Goal: Task Accomplishment & Management: Complete application form

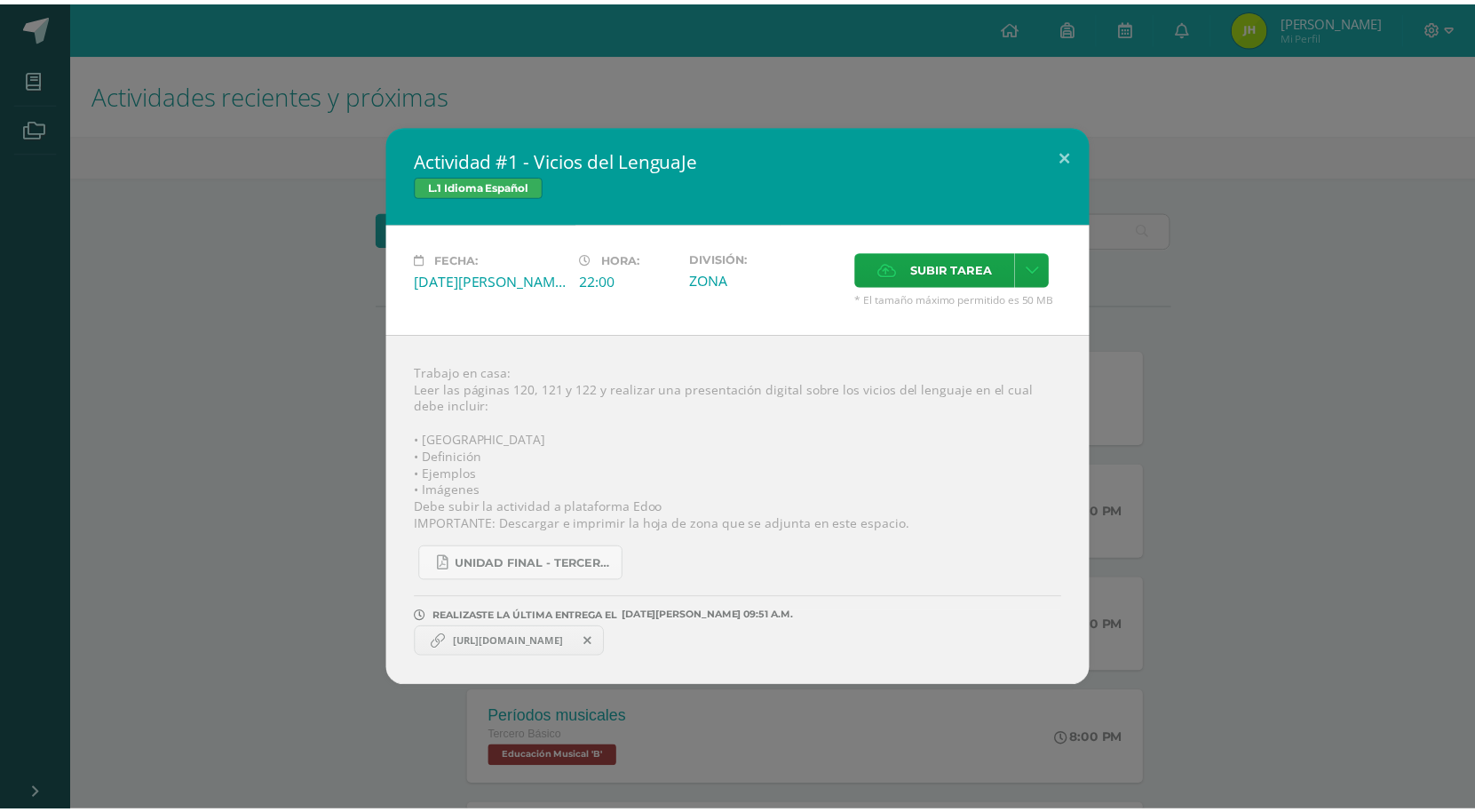
scroll to position [313, 0]
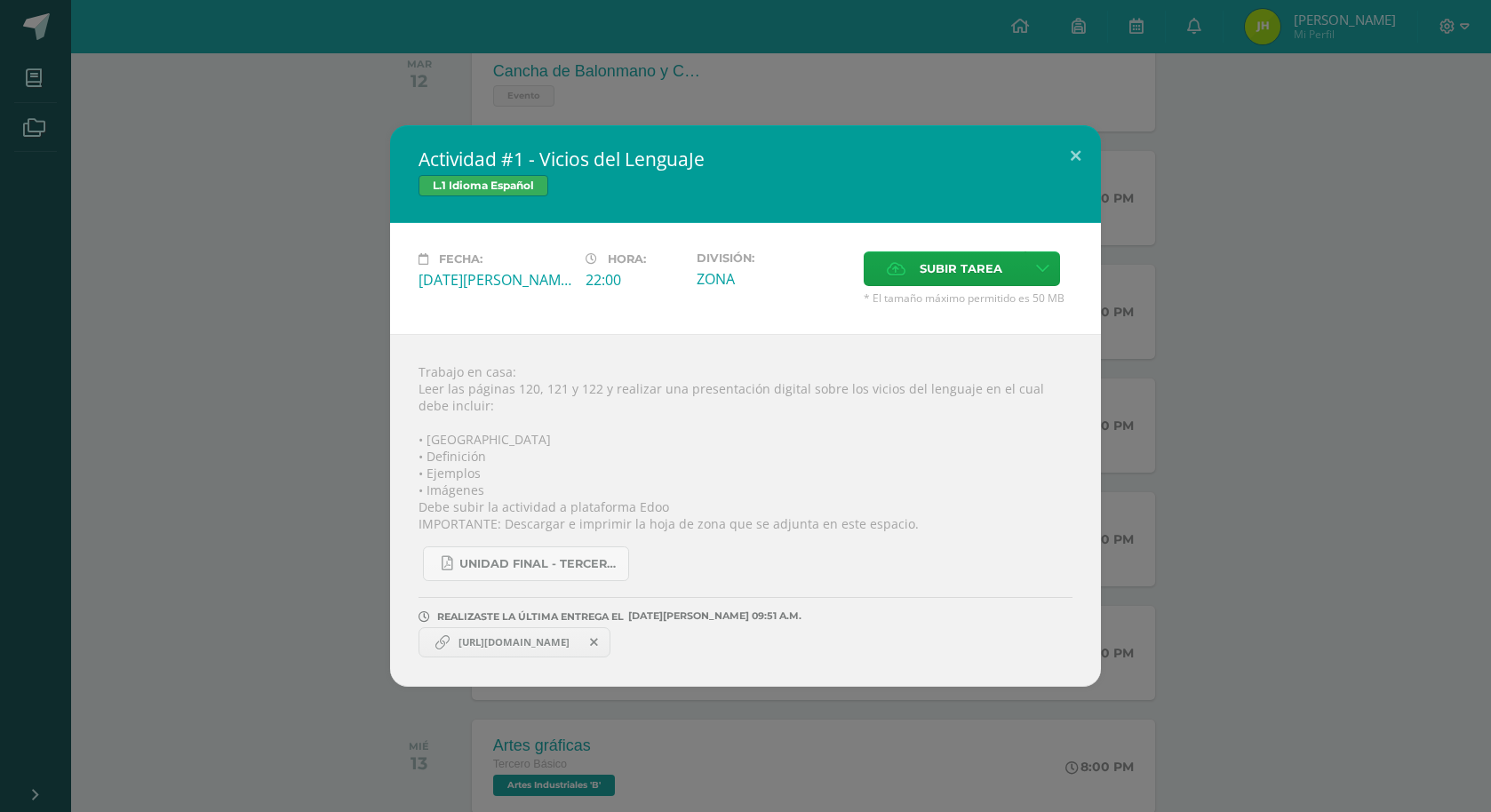
click at [610, 641] on span at bounding box center [594, 642] width 31 height 19
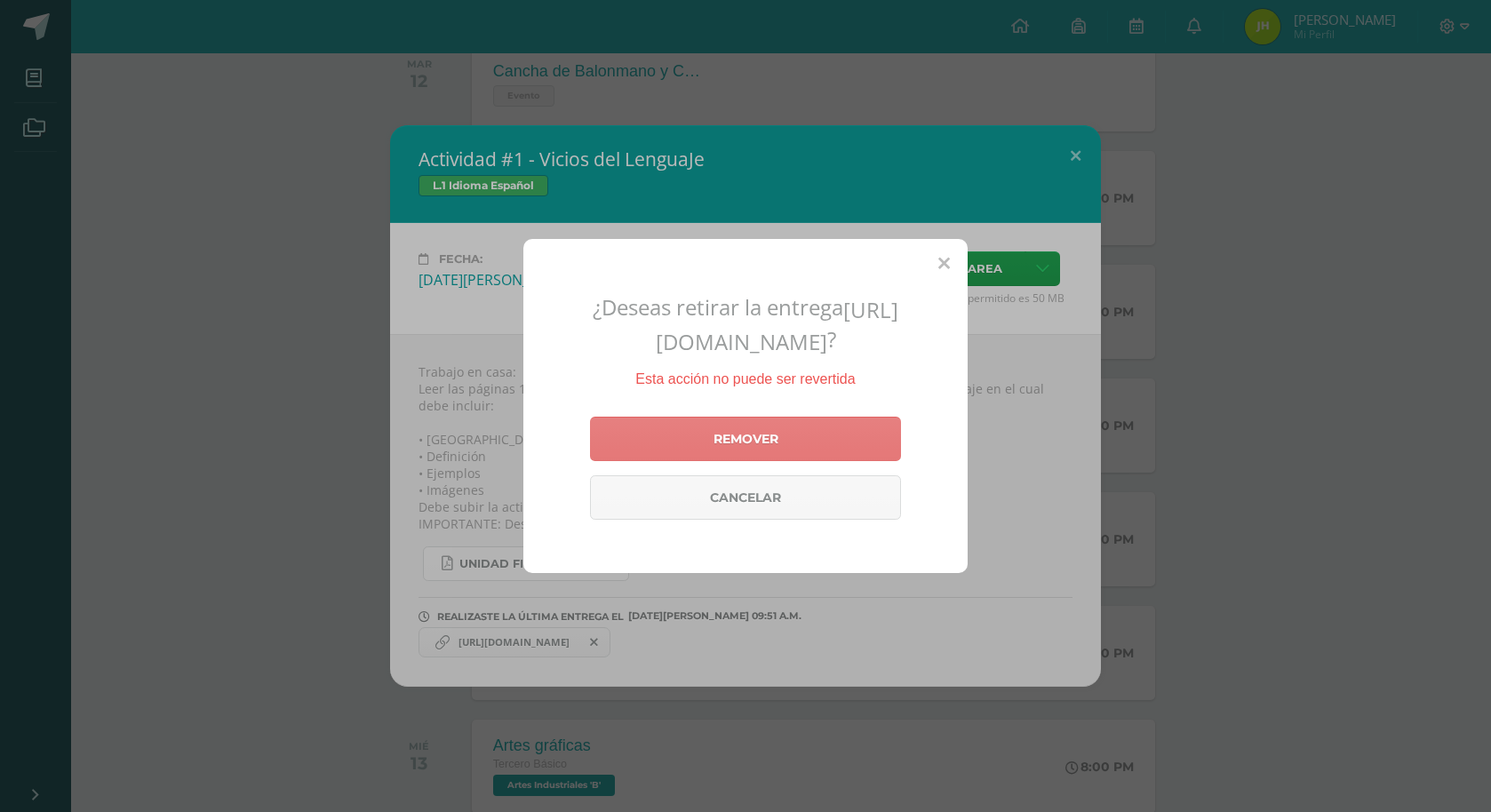
click at [702, 445] on link "Remover" at bounding box center [745, 438] width 311 height 44
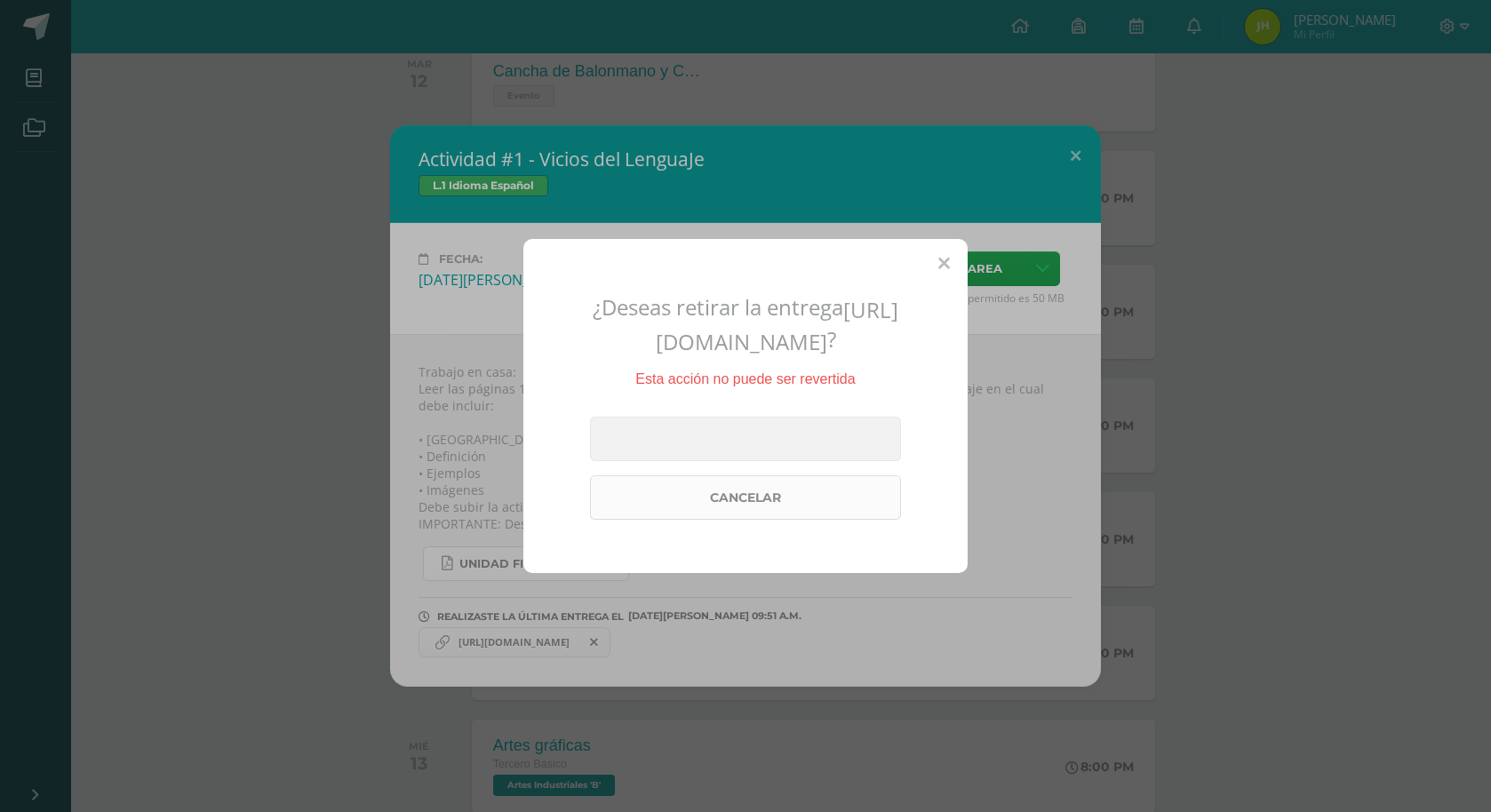
click at [813, 510] on link "Cancelar" at bounding box center [745, 497] width 311 height 44
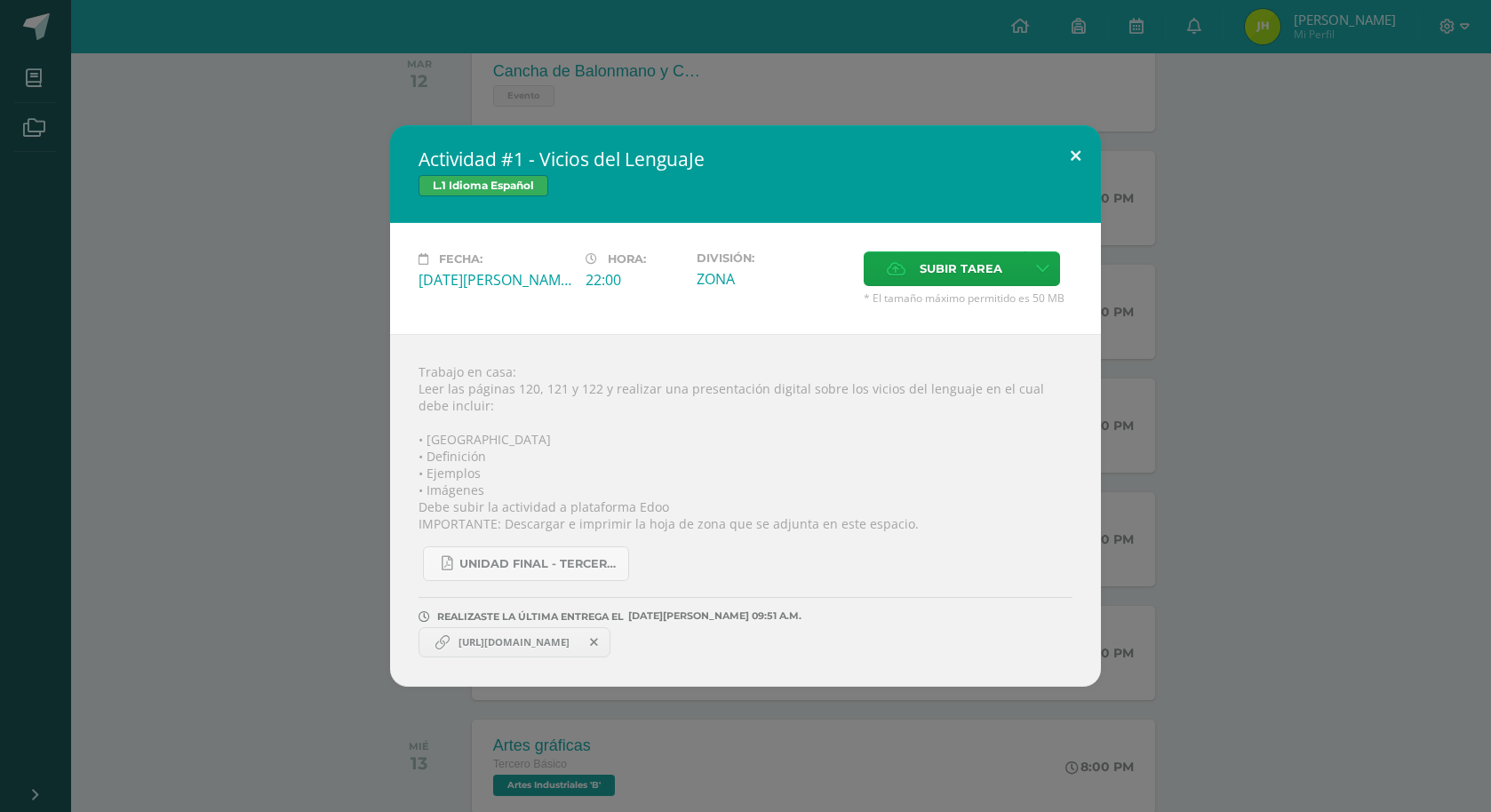
drag, startPoint x: 1055, startPoint y: 146, endPoint x: 1088, endPoint y: 150, distance: 33.2
click at [1062, 146] on button at bounding box center [1075, 155] width 51 height 60
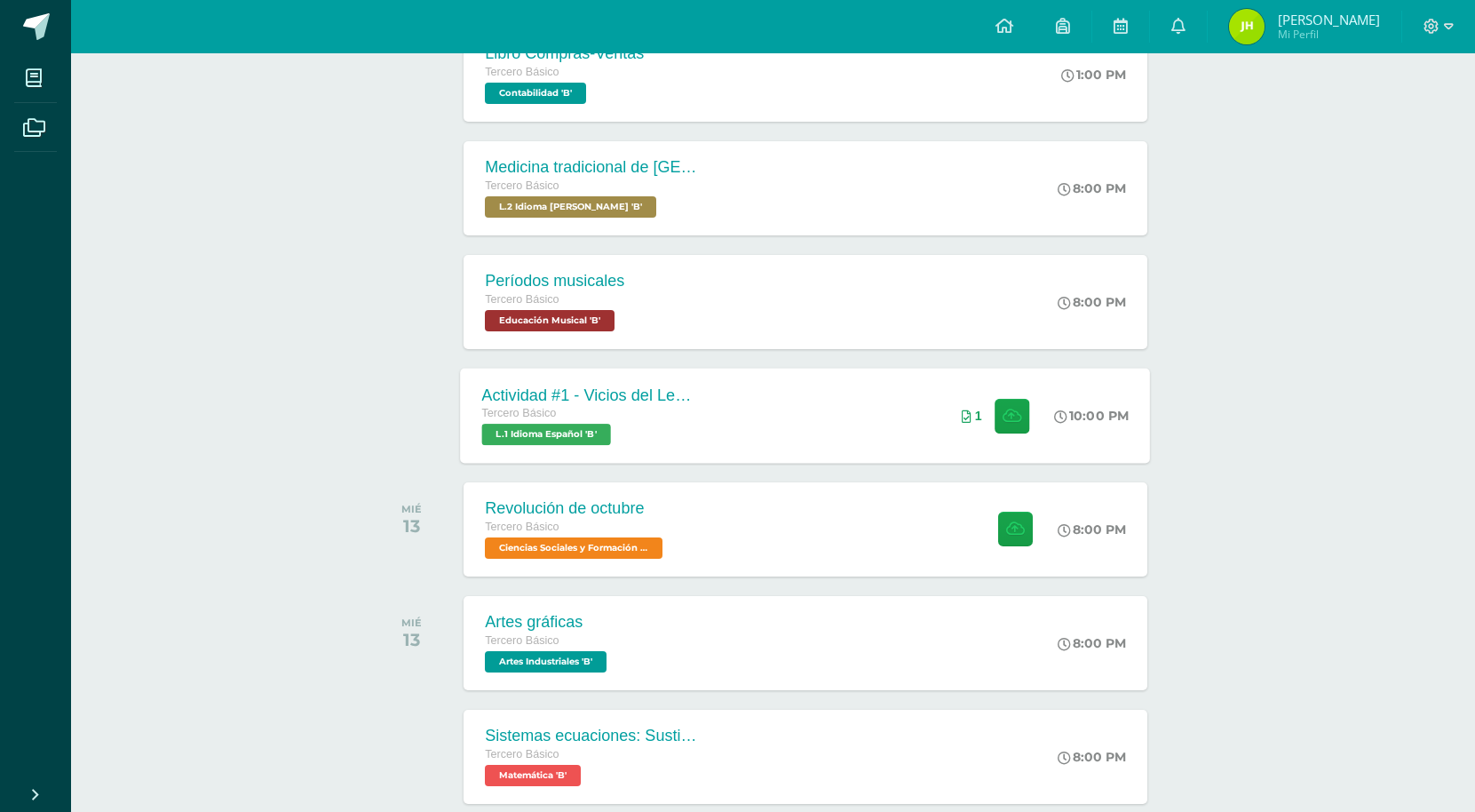
scroll to position [491, 0]
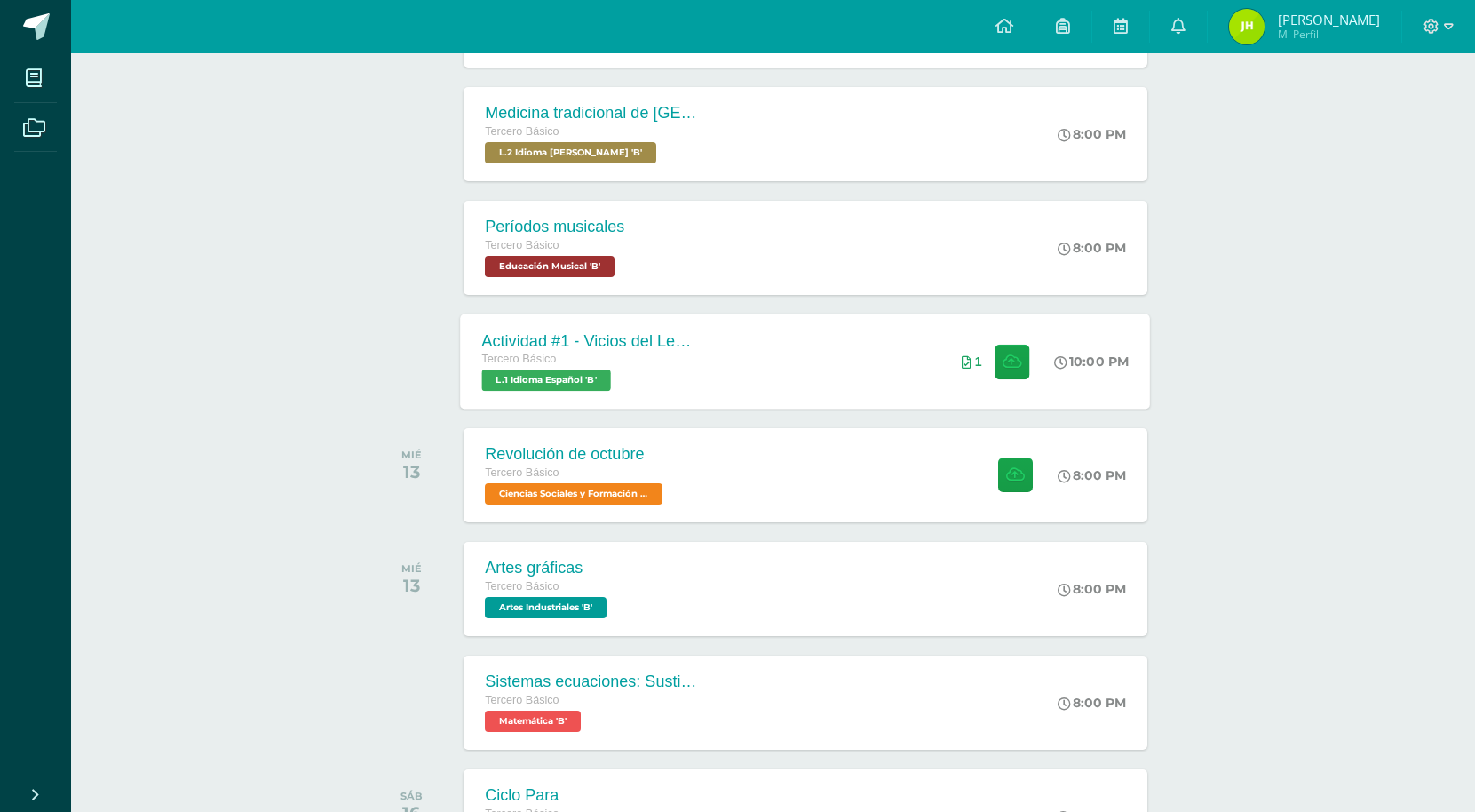
click at [1044, 320] on div "1" at bounding box center [997, 360] width 107 height 95
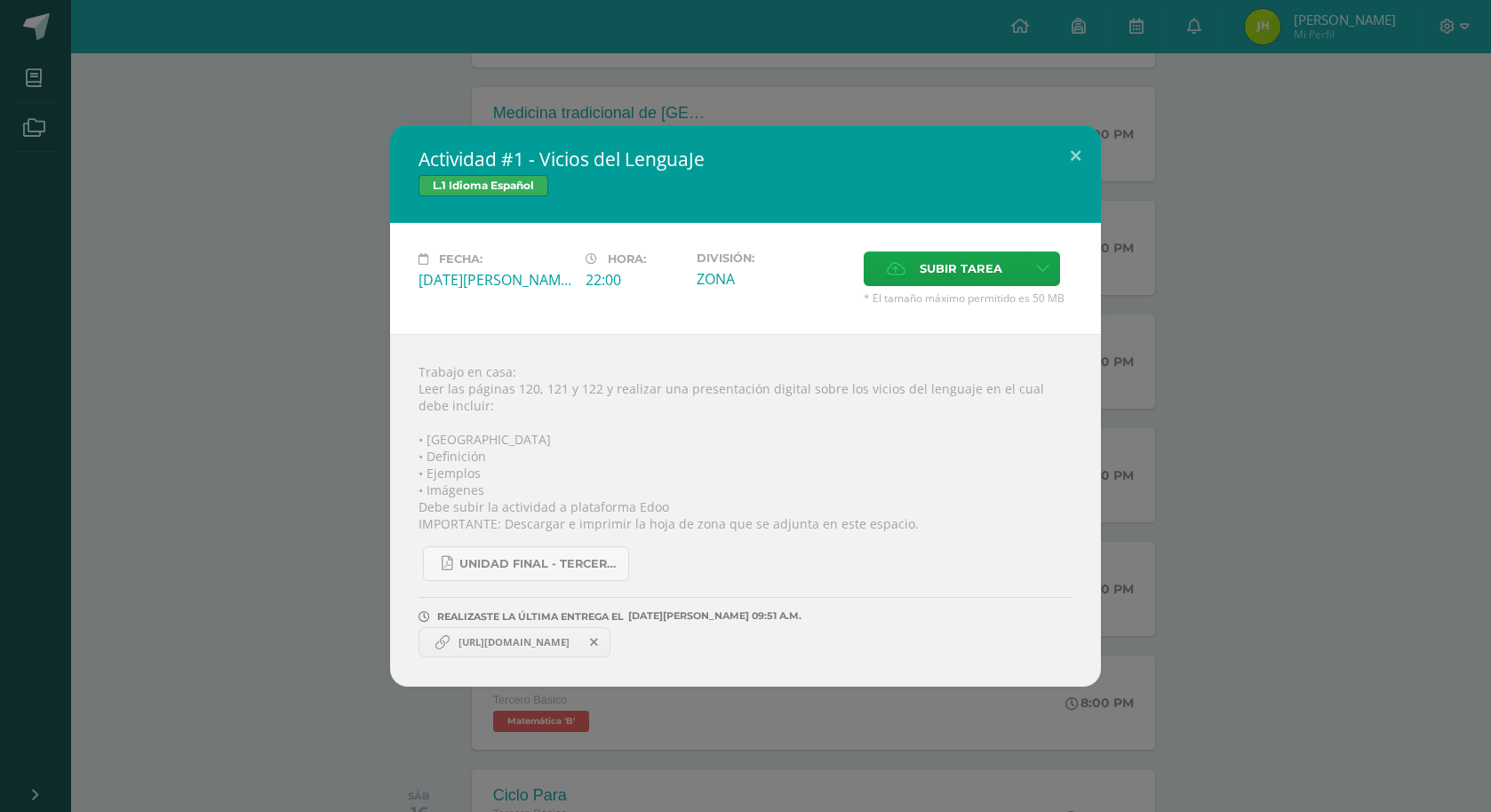
click at [573, 645] on span "https://www.canva.com/design/DAGv3ngw9FI/PJoo8WupI6D3wCwnBrkm2Q/edit?utm_conten…" at bounding box center [513, 642] width 129 height 14
click at [610, 643] on span at bounding box center [594, 642] width 31 height 19
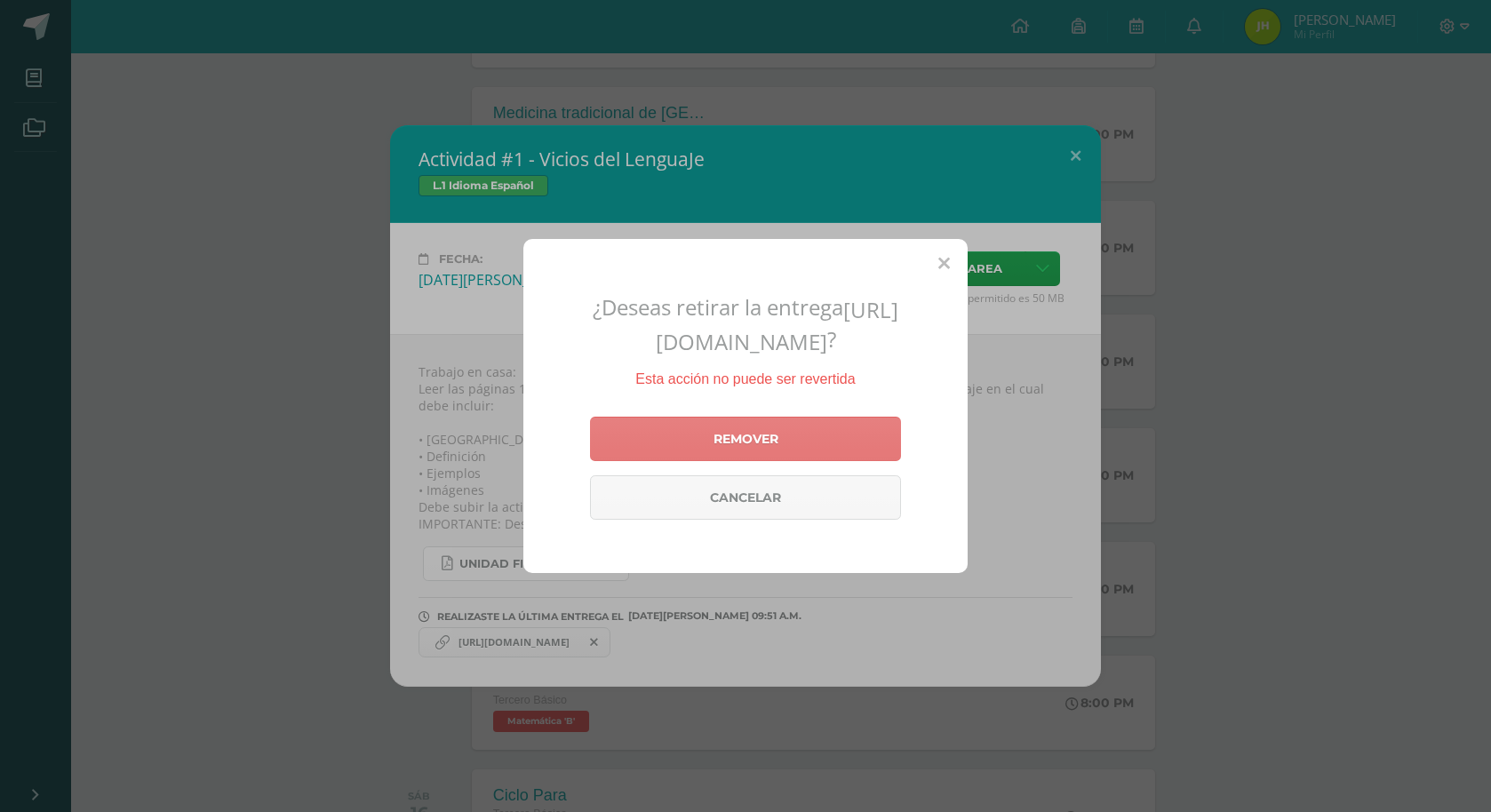
click at [744, 450] on link "Remover" at bounding box center [745, 438] width 311 height 44
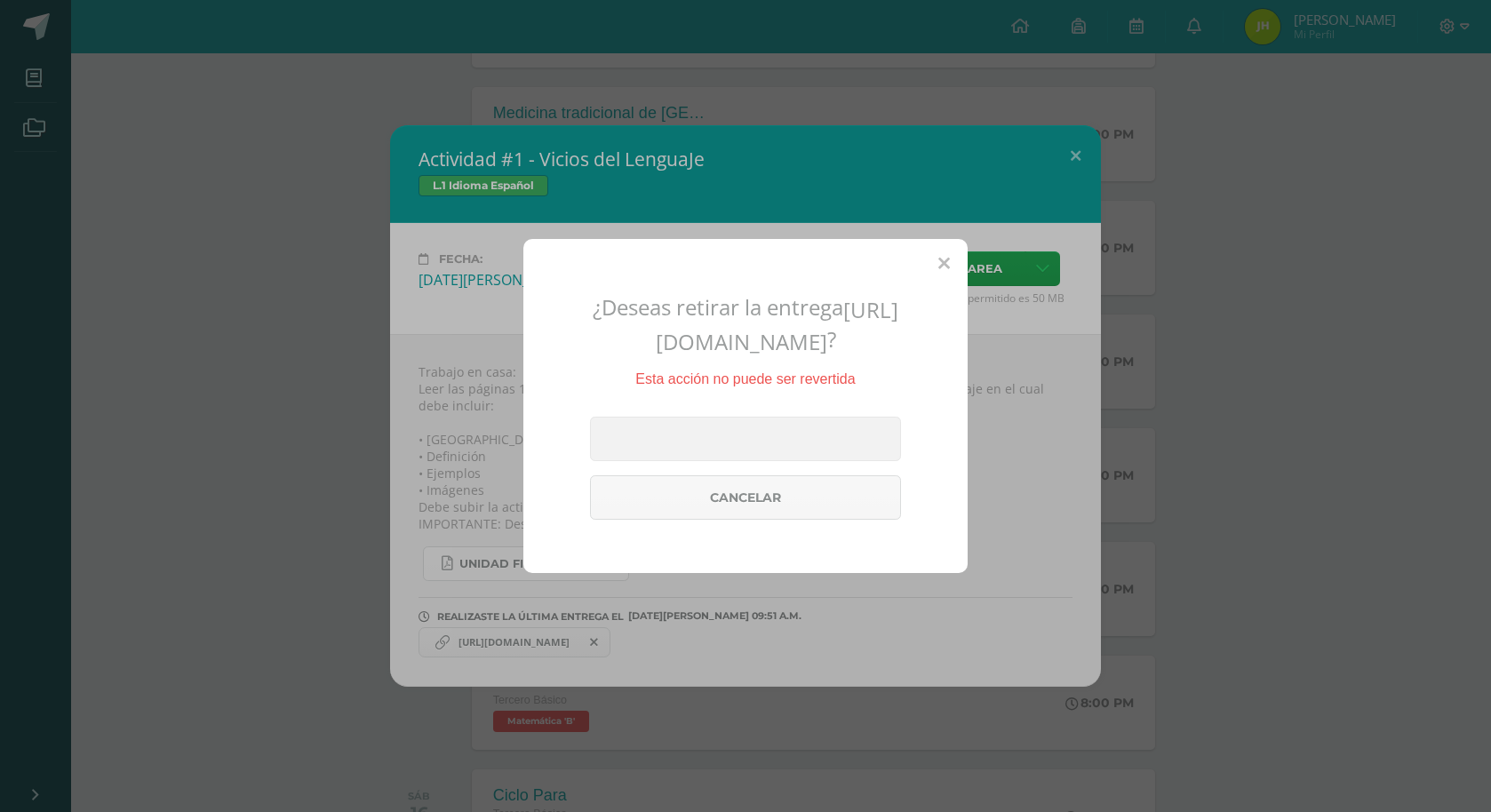
click at [945, 255] on icon at bounding box center [944, 265] width 11 height 19
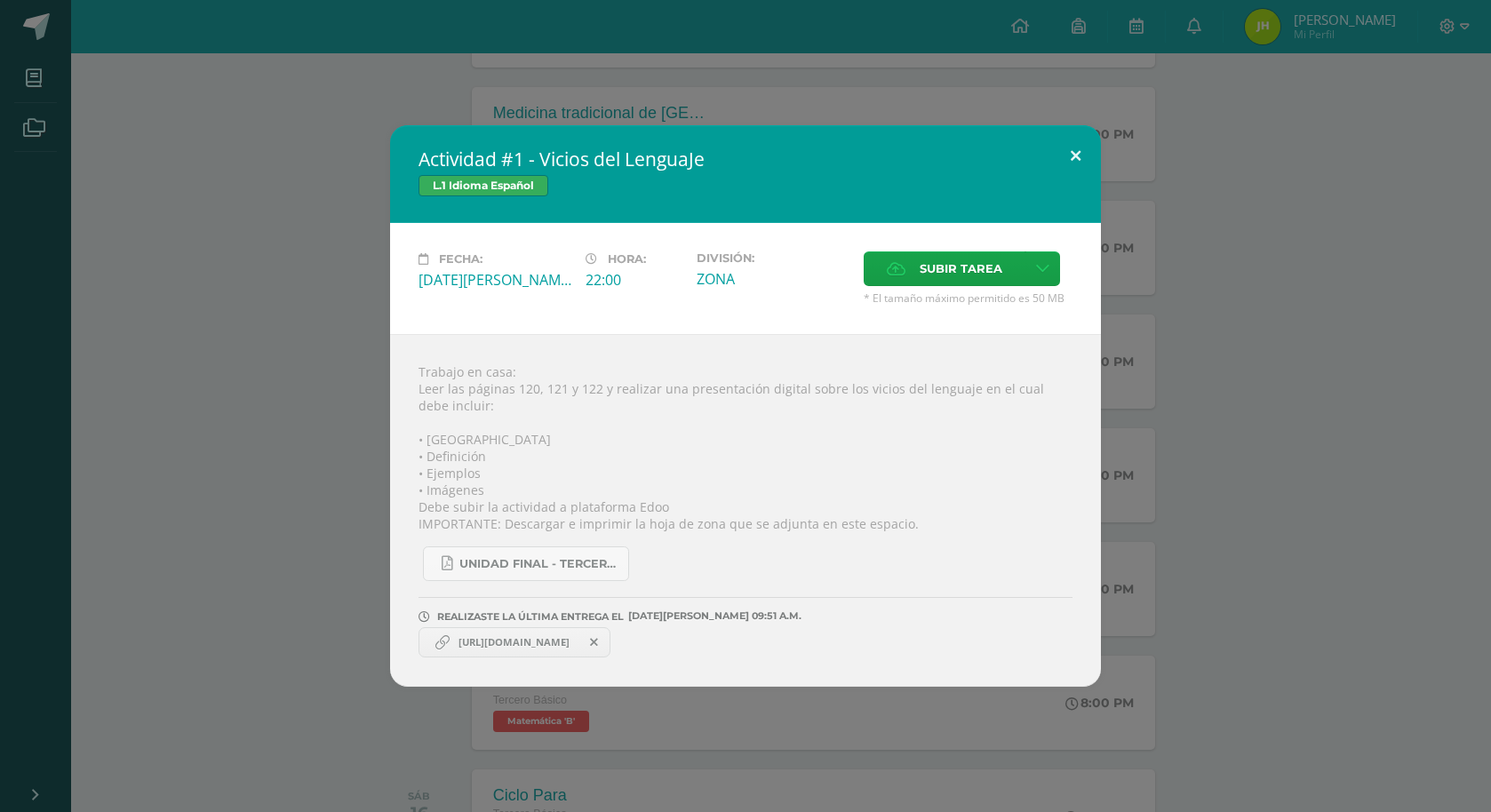
click at [1080, 180] on div "Actividad #1 - Vicios del LenguaJe L.1 Idioma Español Fecha: Martes 12 de Agost…" at bounding box center [746, 405] width 711 height 561
click at [1071, 138] on button at bounding box center [1075, 155] width 51 height 60
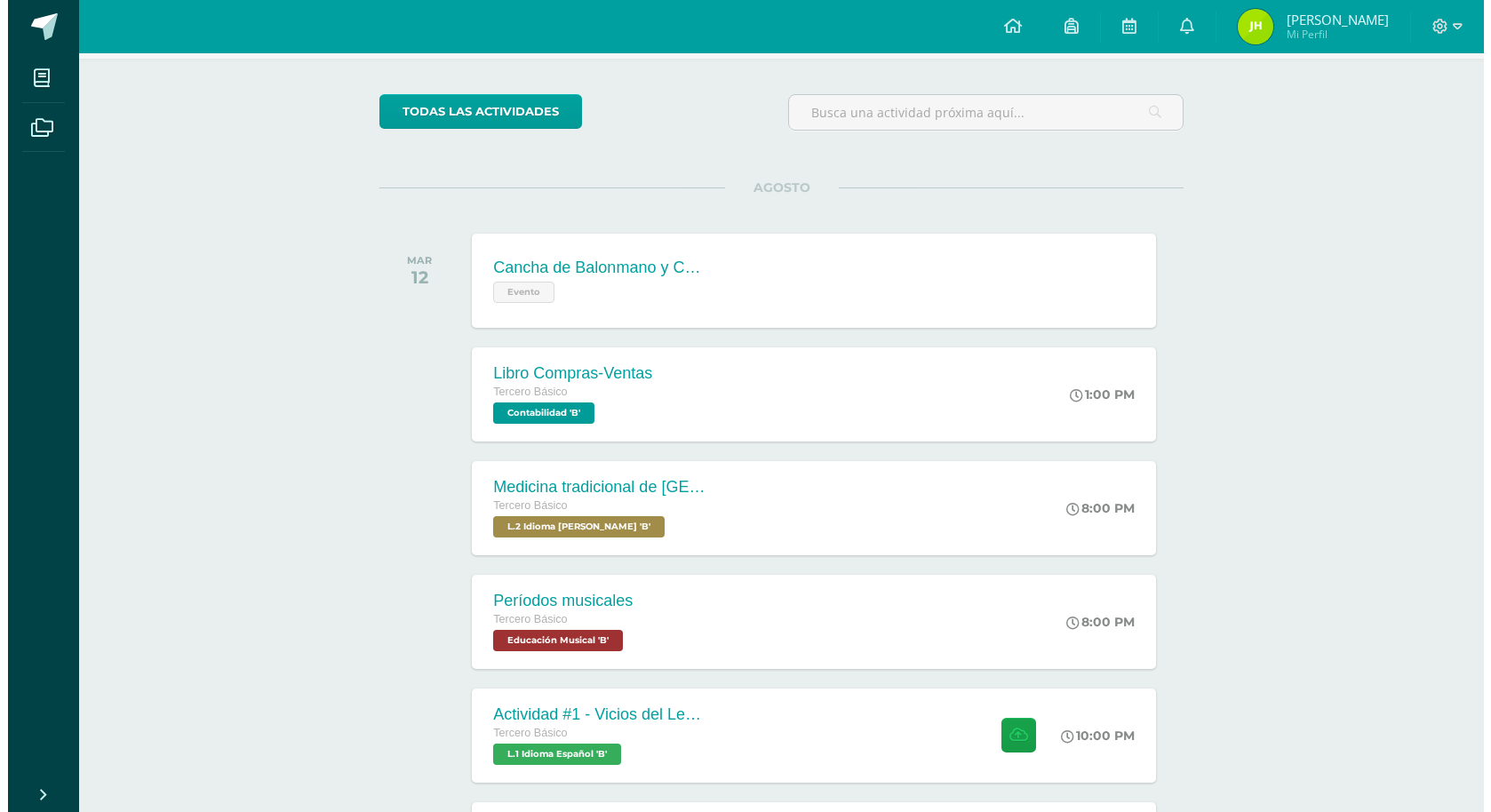
scroll to position [267, 0]
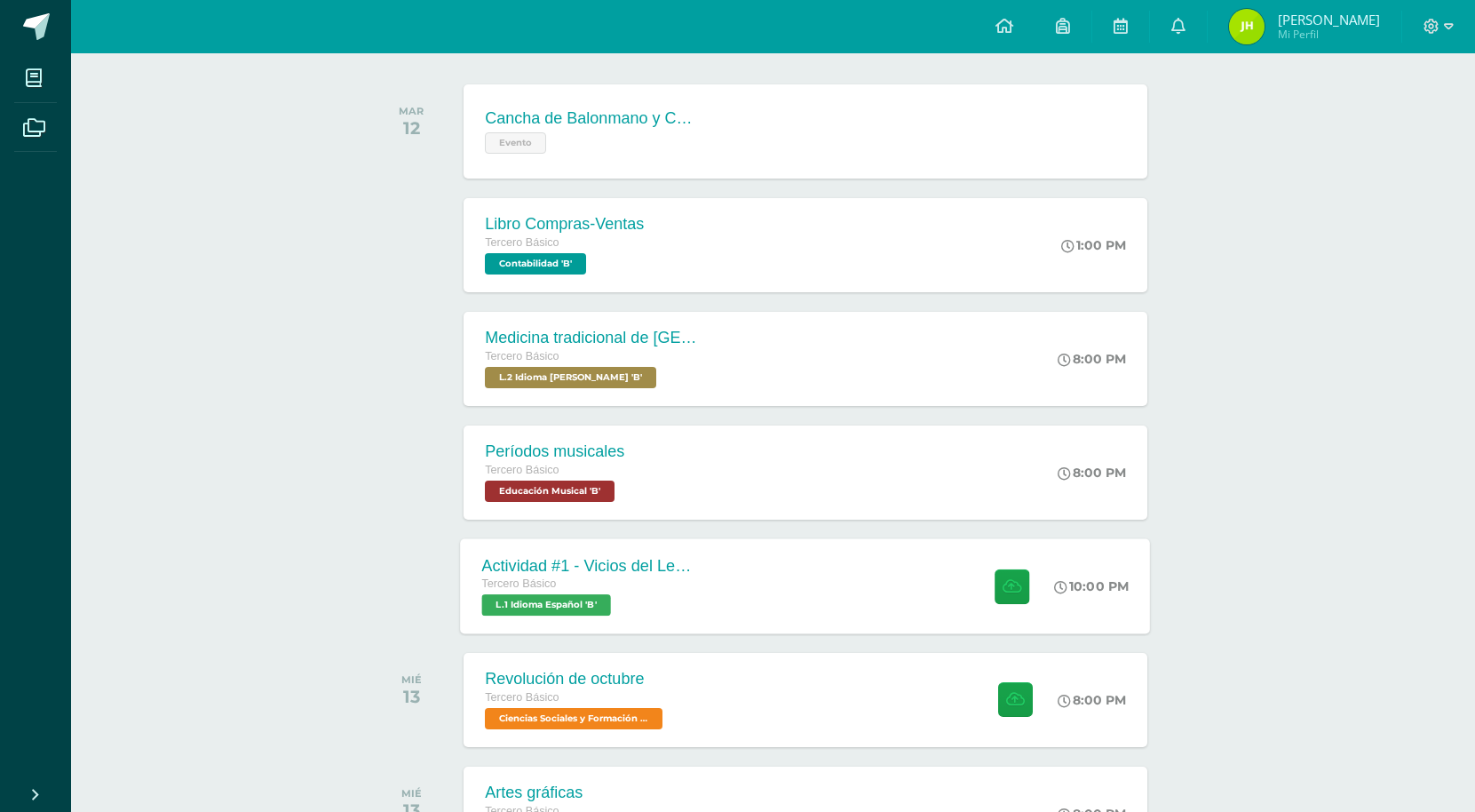
click at [815, 588] on div "Actividad #1 - Vicios del LenguaJe Tercero Básico L.1 Idioma Español 'B' 10:00 …" at bounding box center [805, 585] width 690 height 95
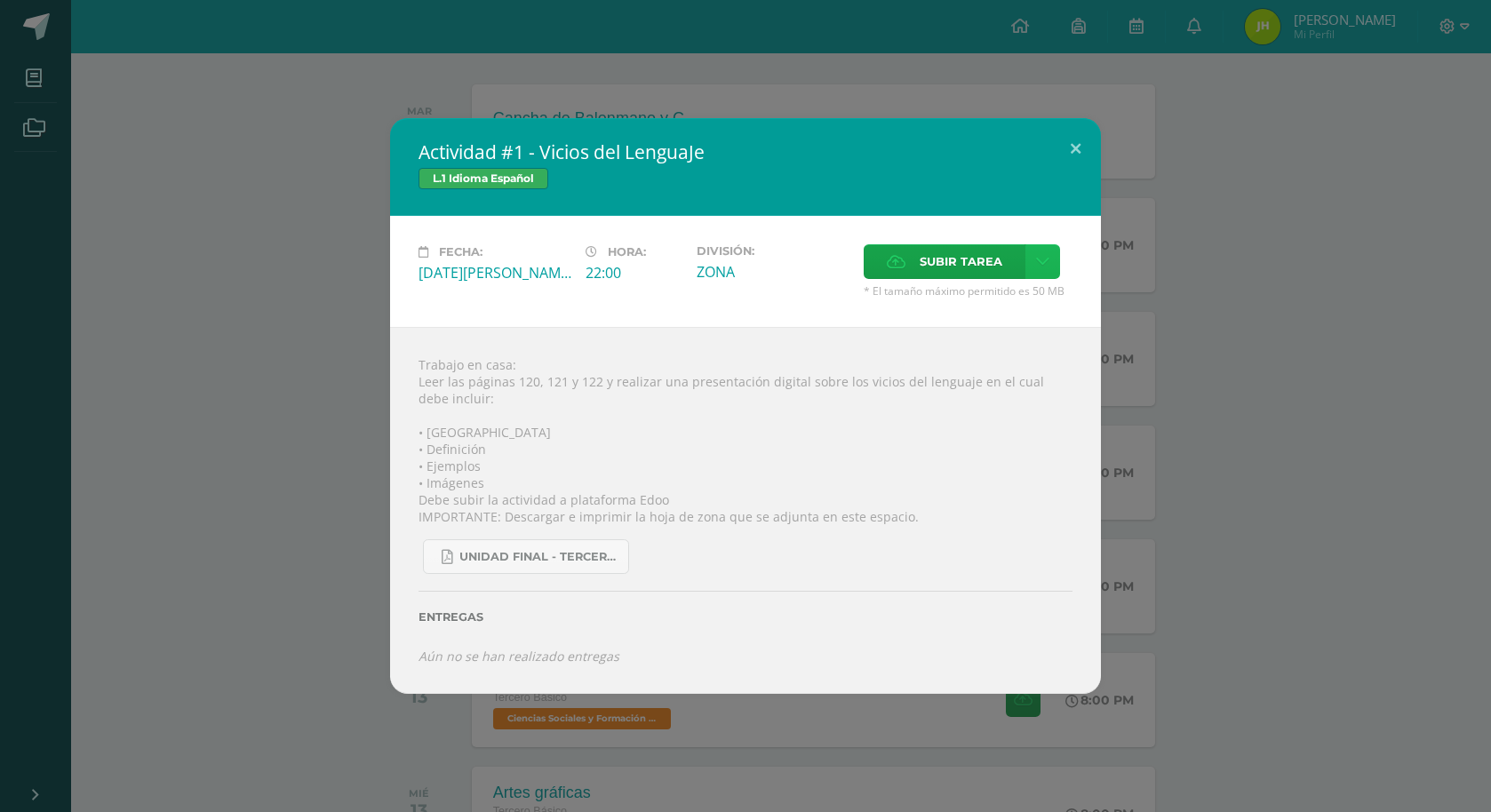
click at [1029, 258] on link at bounding box center [1043, 262] width 34 height 34
click at [1016, 297] on link "Subir enlace" at bounding box center [980, 299] width 178 height 28
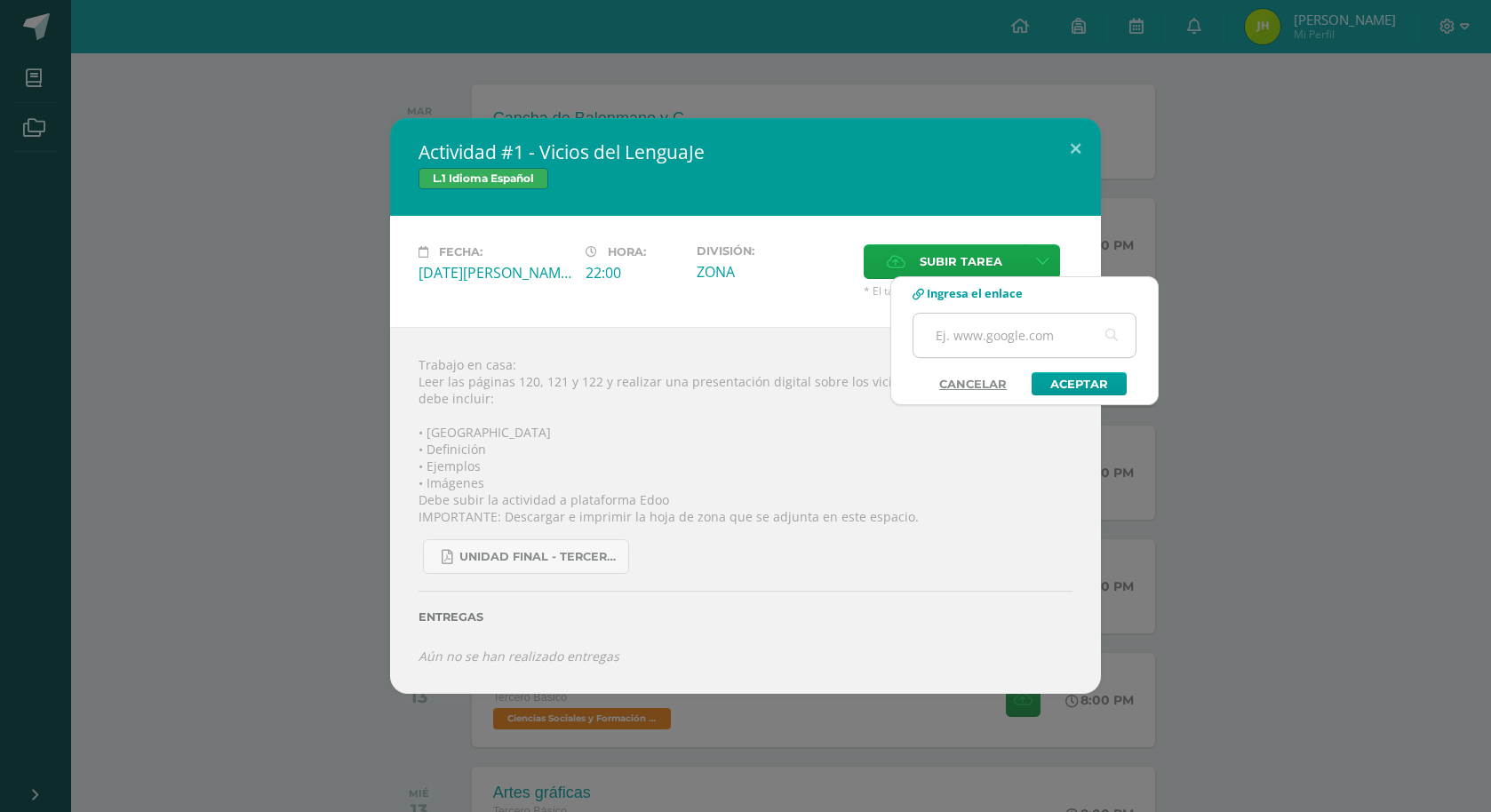
click at [990, 350] on input "text" at bounding box center [1025, 335] width 222 height 44
paste input "[URL][DOMAIN_NAME]"
type input "[URL][DOMAIN_NAME]"
click at [1090, 382] on link "Aceptar" at bounding box center [1078, 383] width 95 height 23
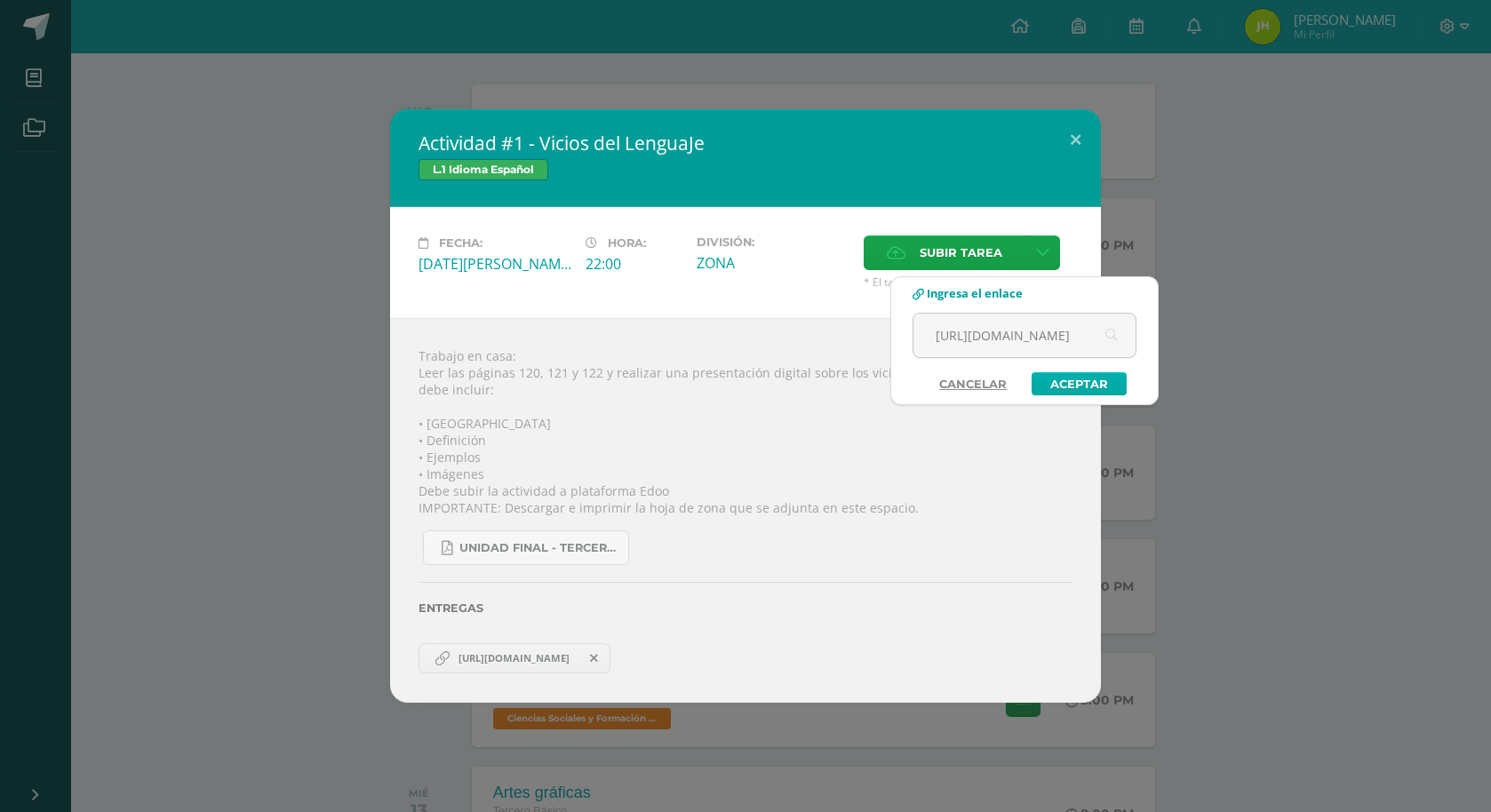
scroll to position [0, 0]
